Goal: Browse casually

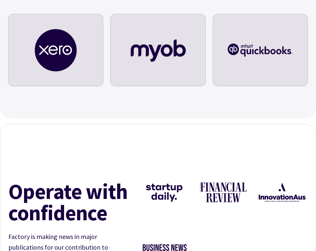
scroll to position [2284, 0]
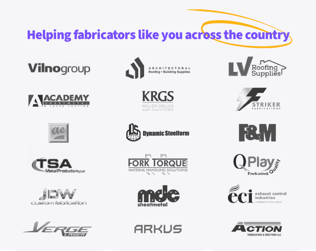
scroll to position [719, 0]
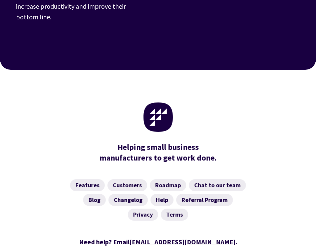
scroll to position [2665, 0]
